Goal: Transaction & Acquisition: Purchase product/service

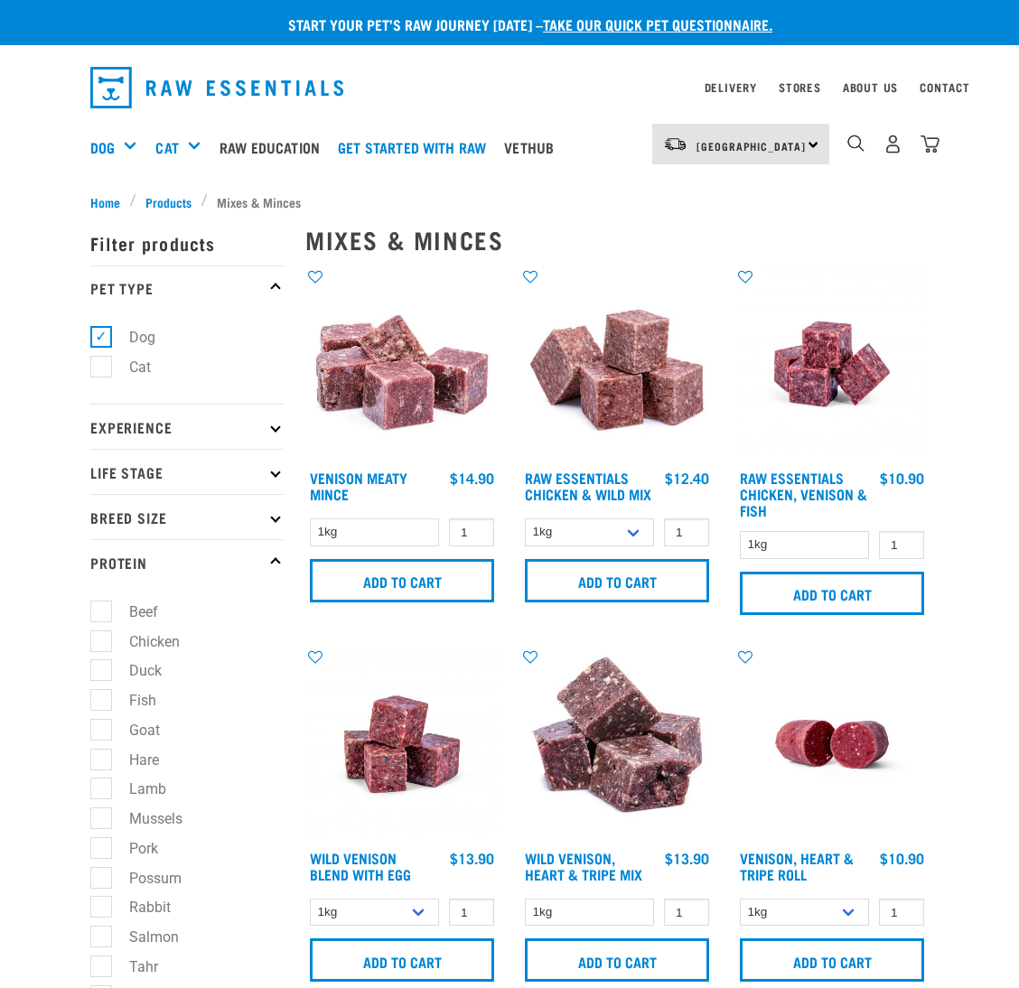
select select
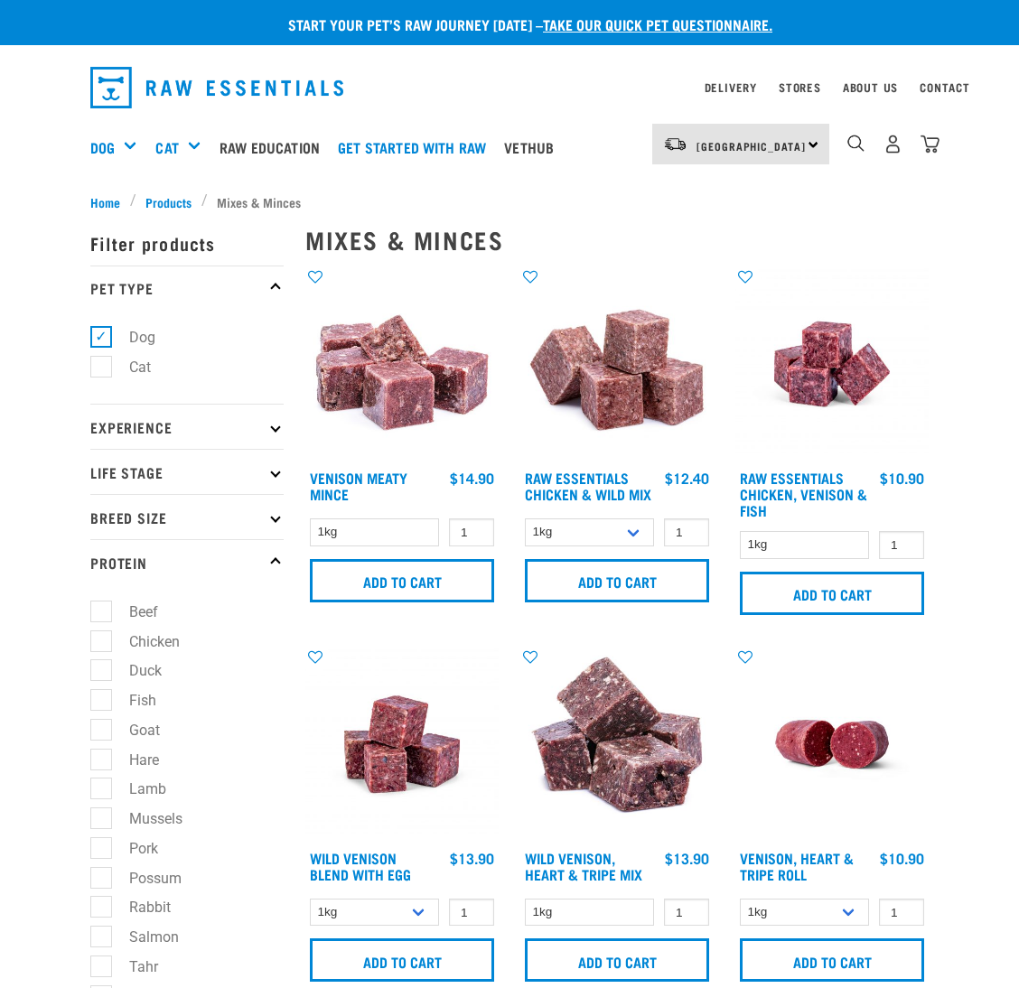
select select
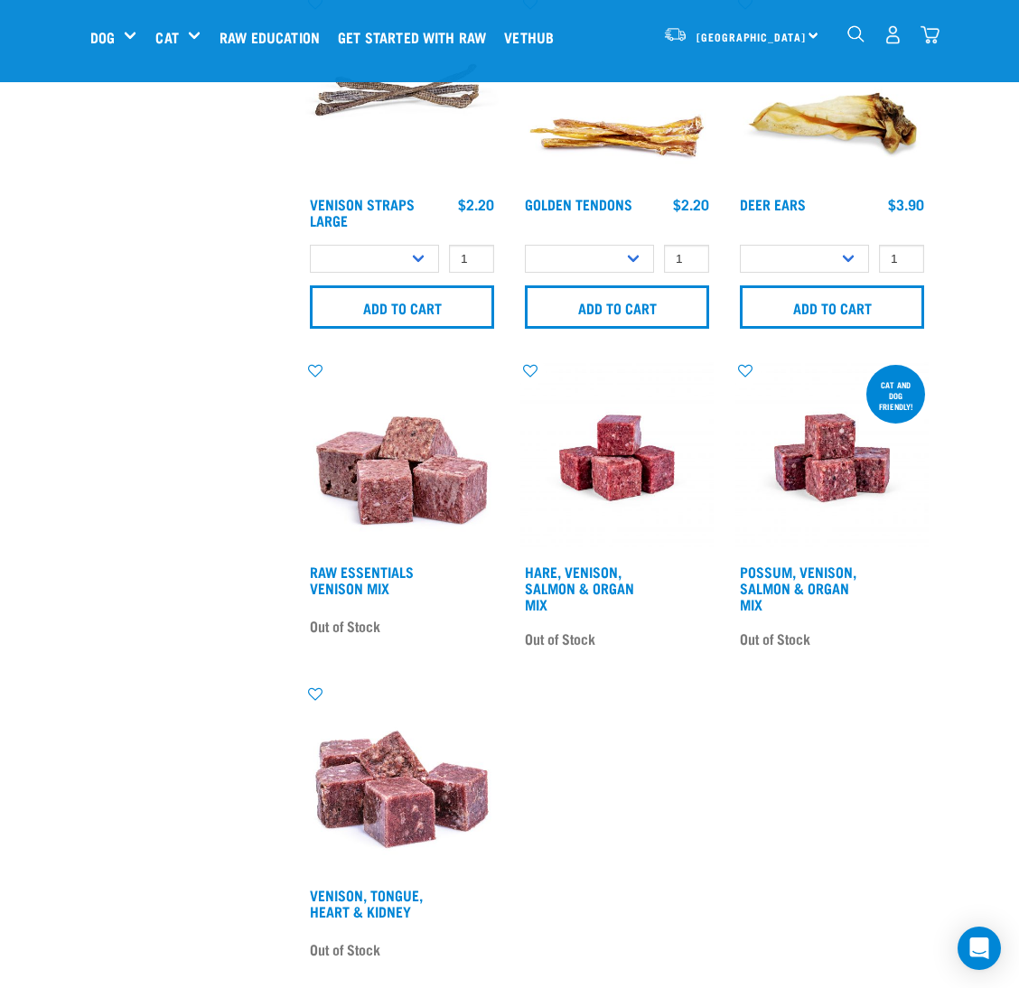
scroll to position [1625, 0]
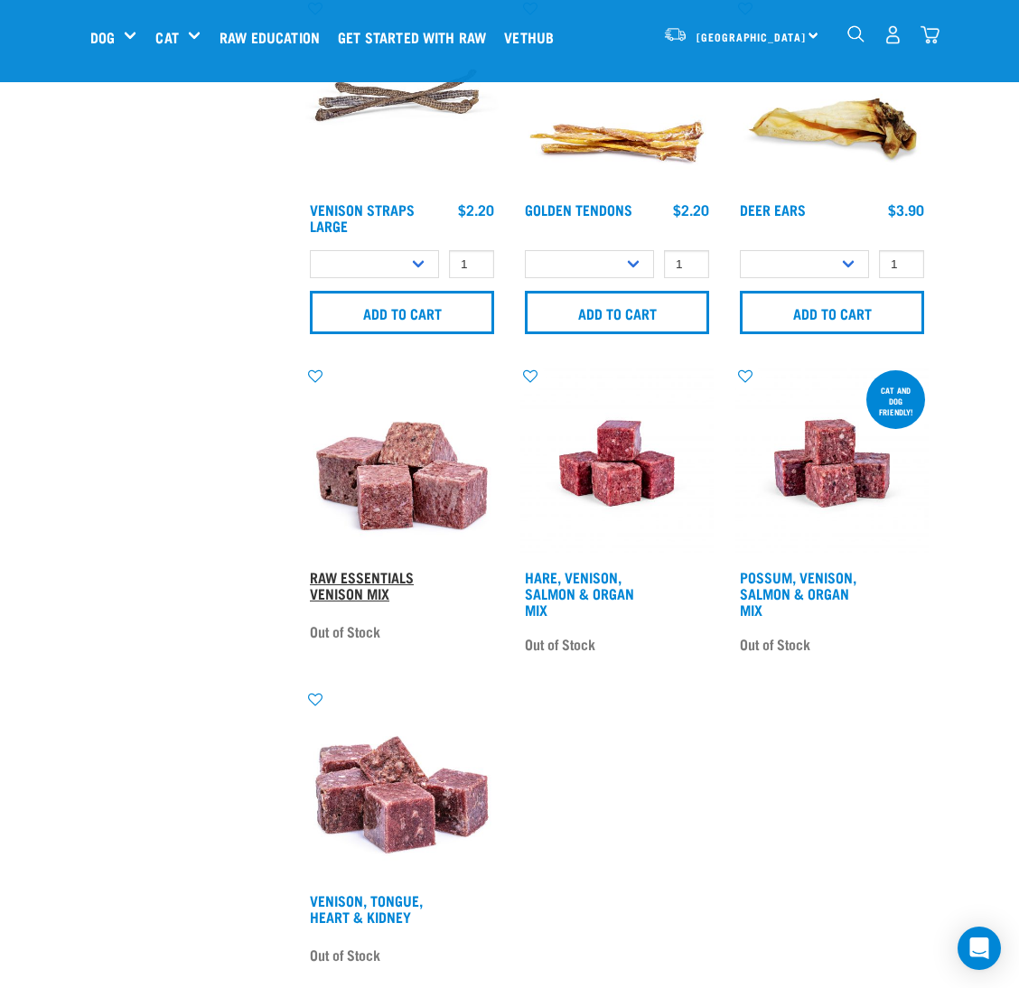
click at [375, 576] on link "Raw Essentials Venison Mix" at bounding box center [362, 585] width 104 height 24
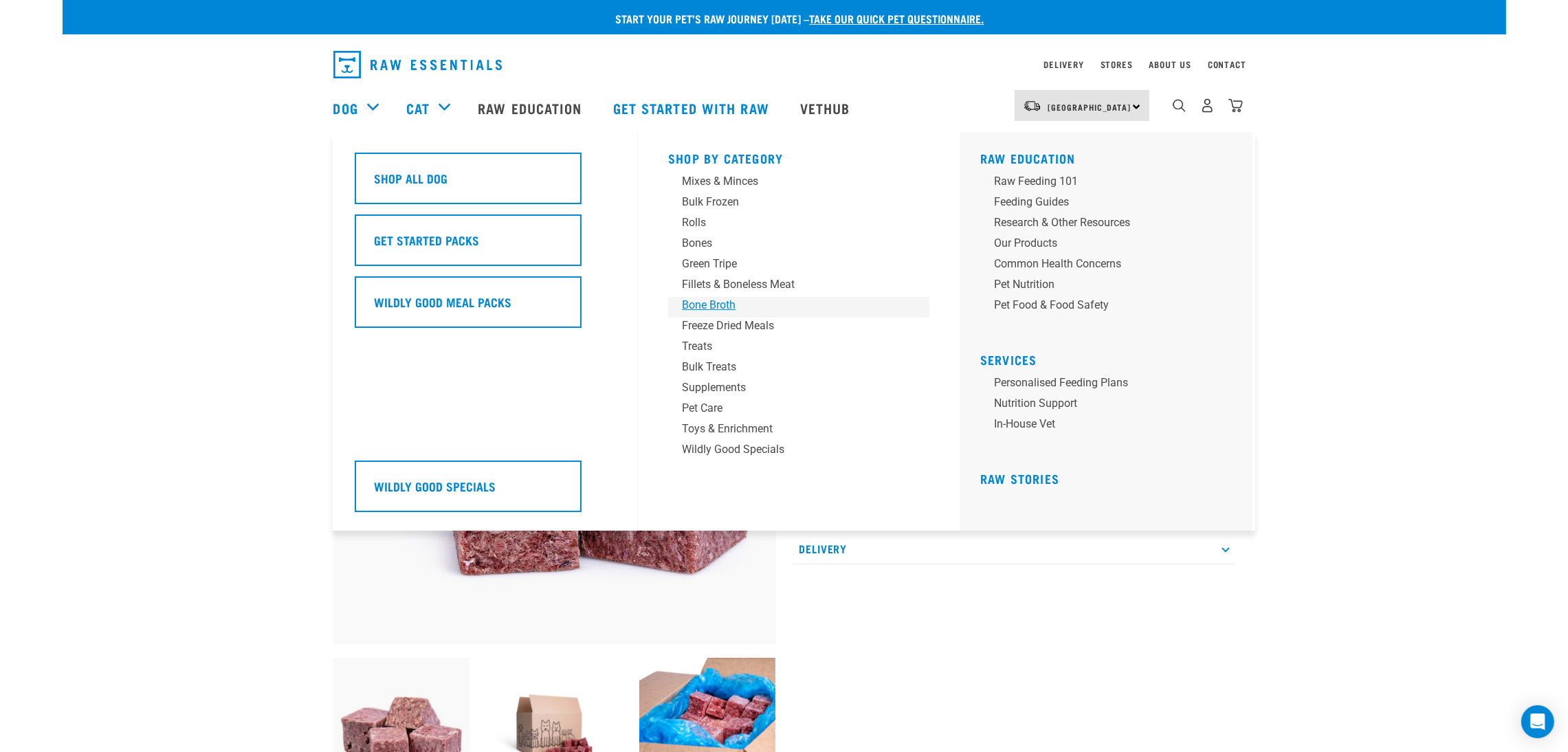
click at [698, 299] on div "Bone Broth" at bounding box center [789, 305] width 215 height 17
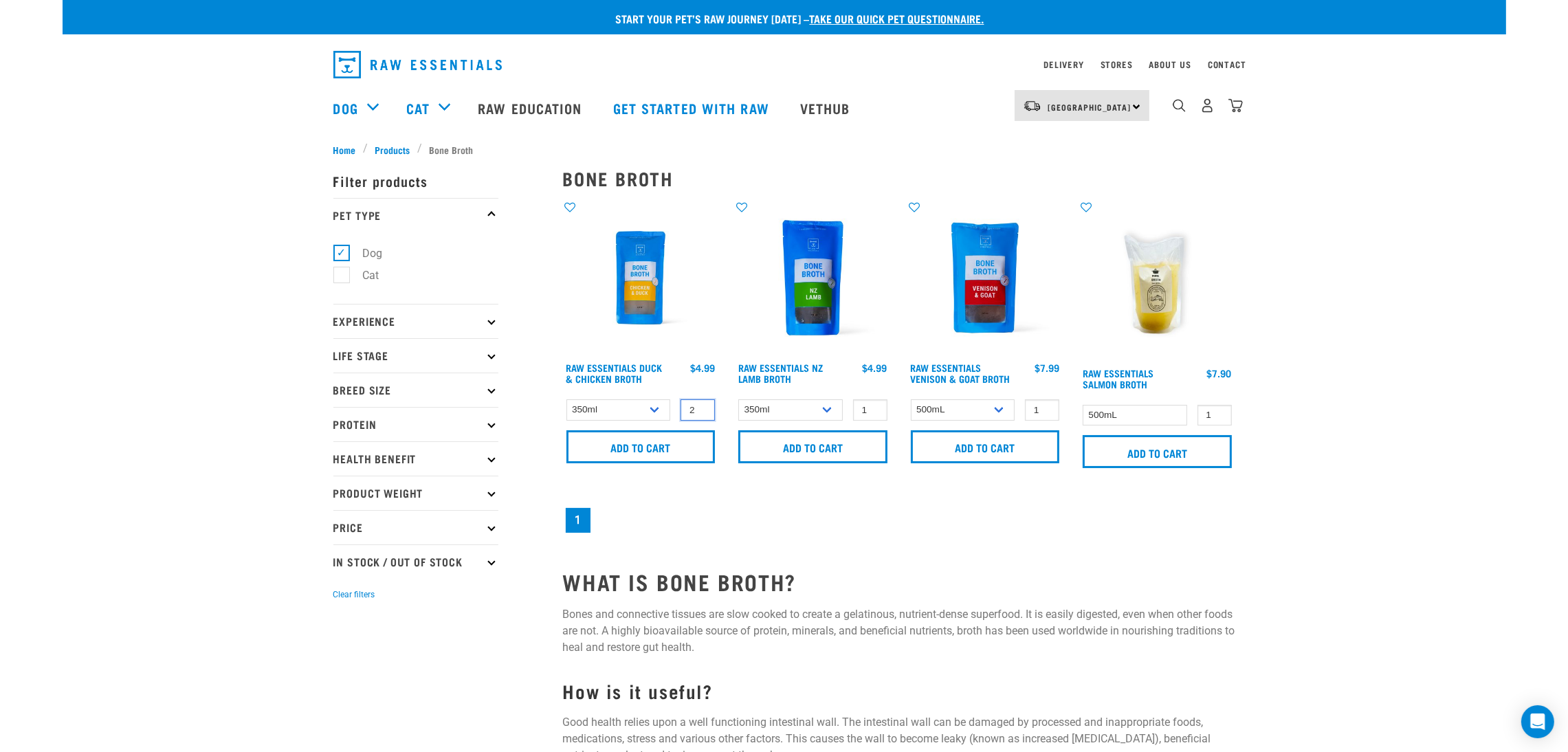
click at [702, 405] on input "2" at bounding box center [697, 410] width 34 height 21
click at [702, 405] on input "3" at bounding box center [697, 410] width 34 height 21
click at [702, 405] on input "4" at bounding box center [697, 410] width 34 height 21
click at [702, 405] on input "5" at bounding box center [697, 410] width 34 height 21
click at [702, 405] on input "6" at bounding box center [697, 410] width 34 height 21
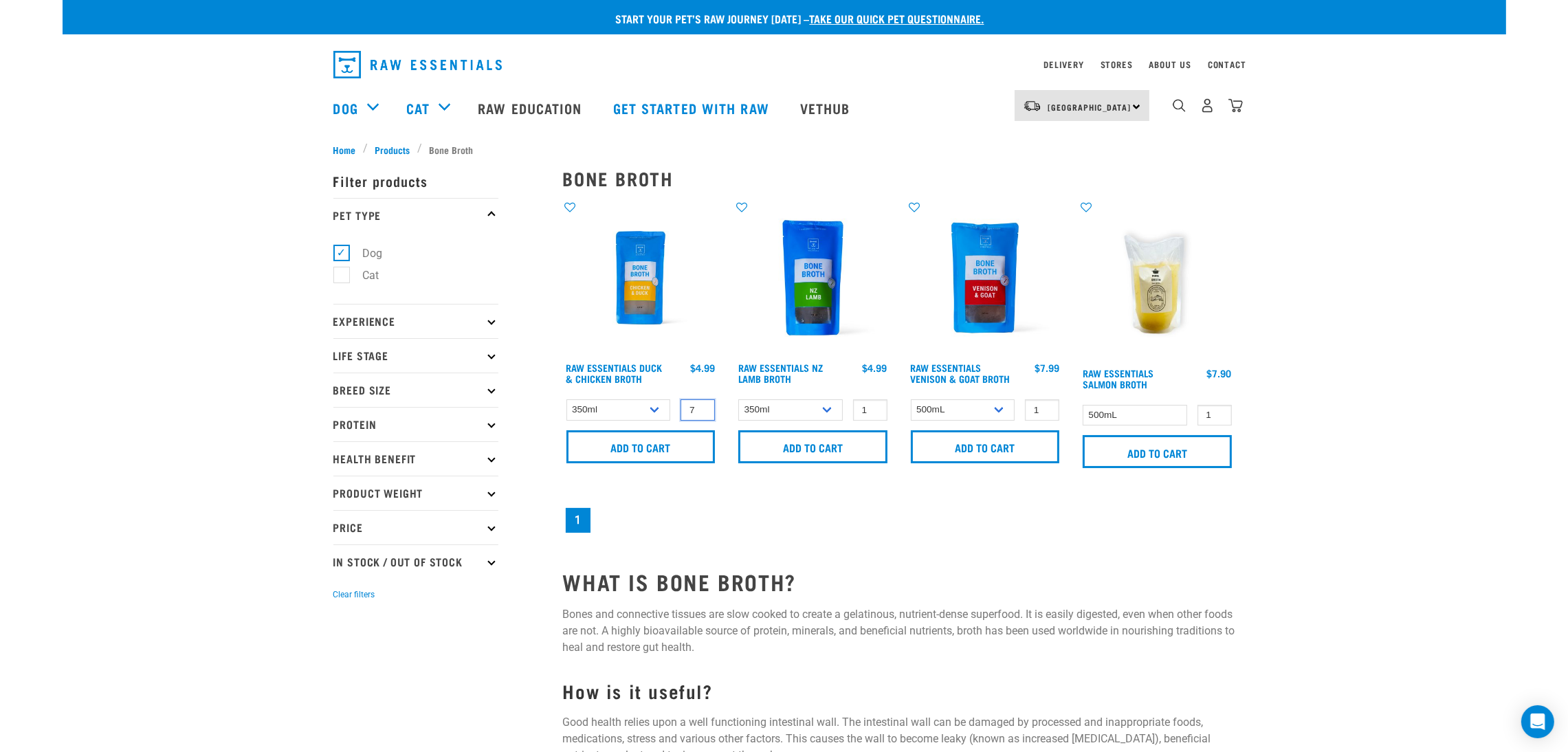
click at [702, 405] on input "7" at bounding box center [697, 410] width 34 height 21
type input "8"
click at [702, 405] on input "8" at bounding box center [697, 410] width 34 height 21
click at [675, 448] on input "Add to cart" at bounding box center [641, 447] width 149 height 33
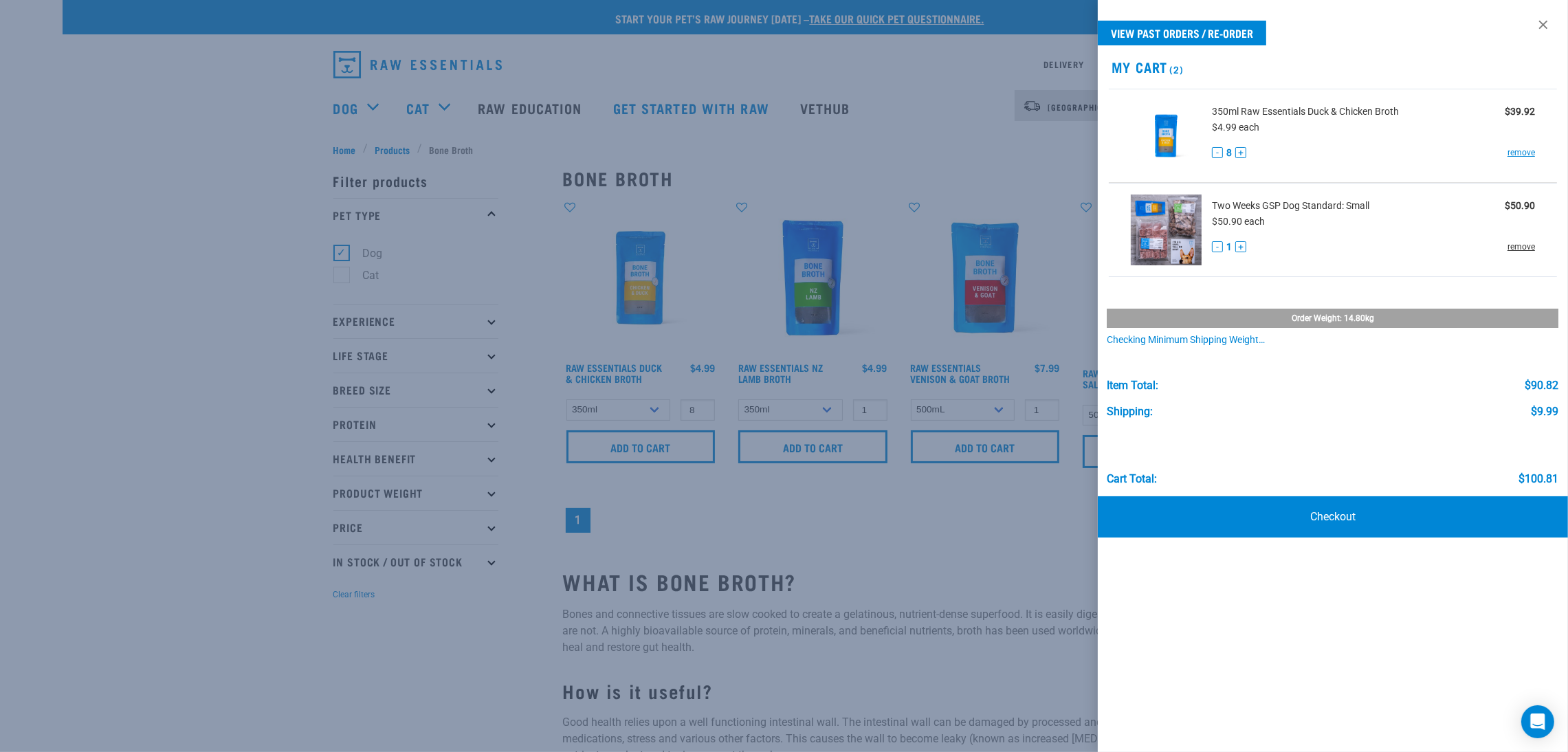
click at [1516, 245] on link "remove" at bounding box center [1521, 247] width 27 height 12
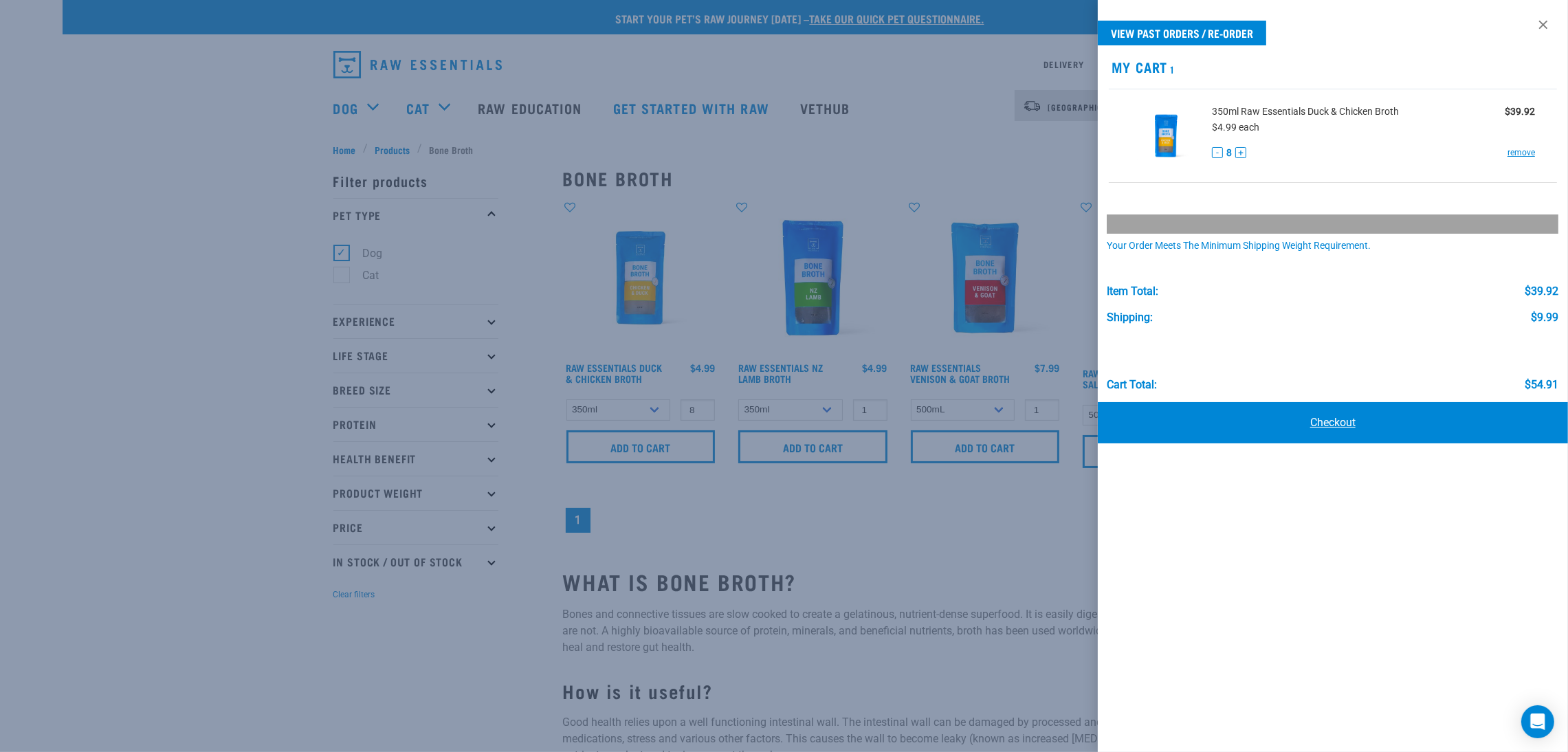
click at [1461, 417] on link "Checkout" at bounding box center [1333, 423] width 470 height 41
